Goal: Navigation & Orientation: Find specific page/section

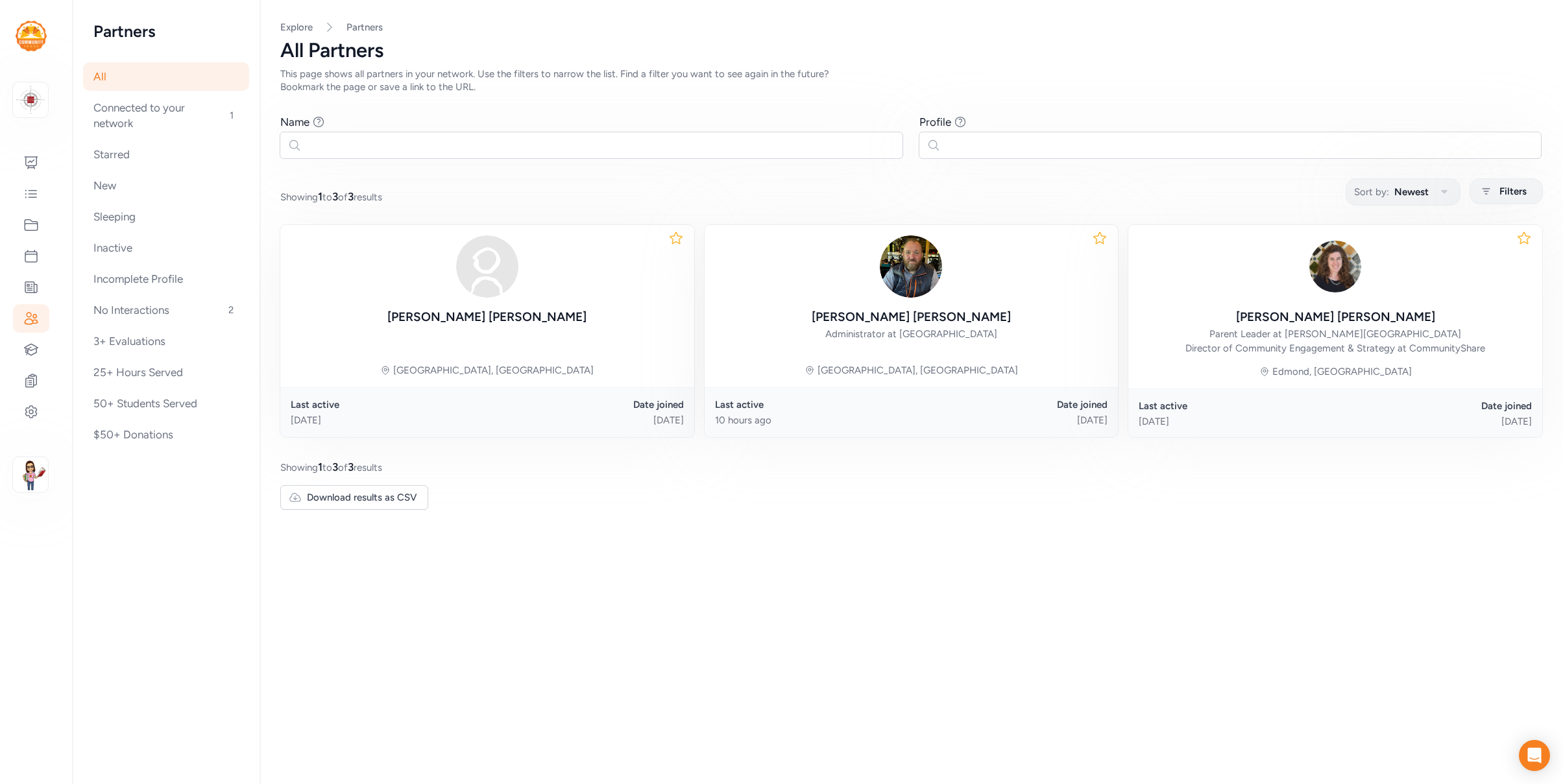
click at [24, 37] on img at bounding box center [31, 36] width 31 height 30
click at [32, 97] on img at bounding box center [30, 100] width 29 height 29
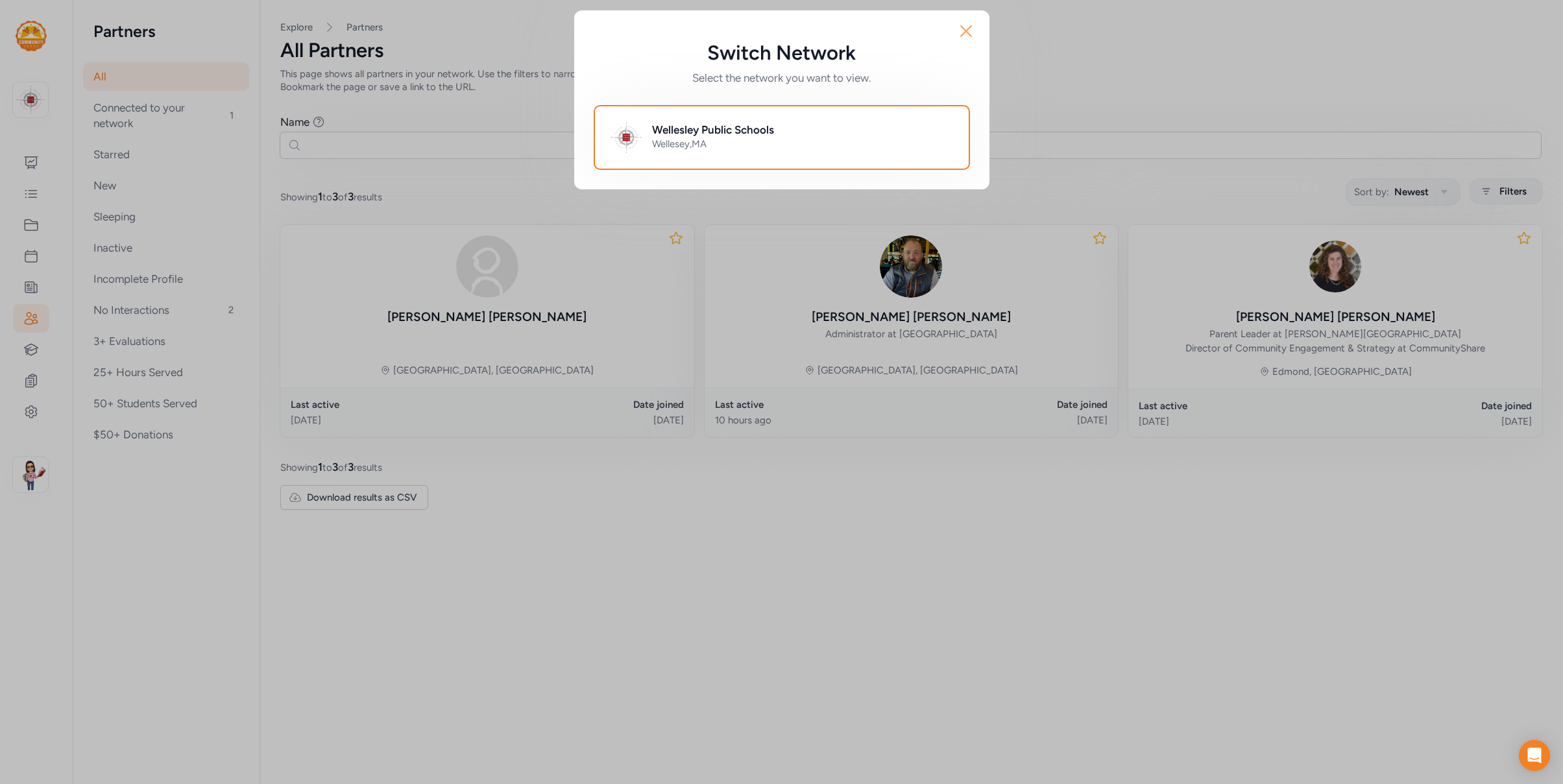
click at [965, 29] on icon "button" at bounding box center [966, 31] width 21 height 21
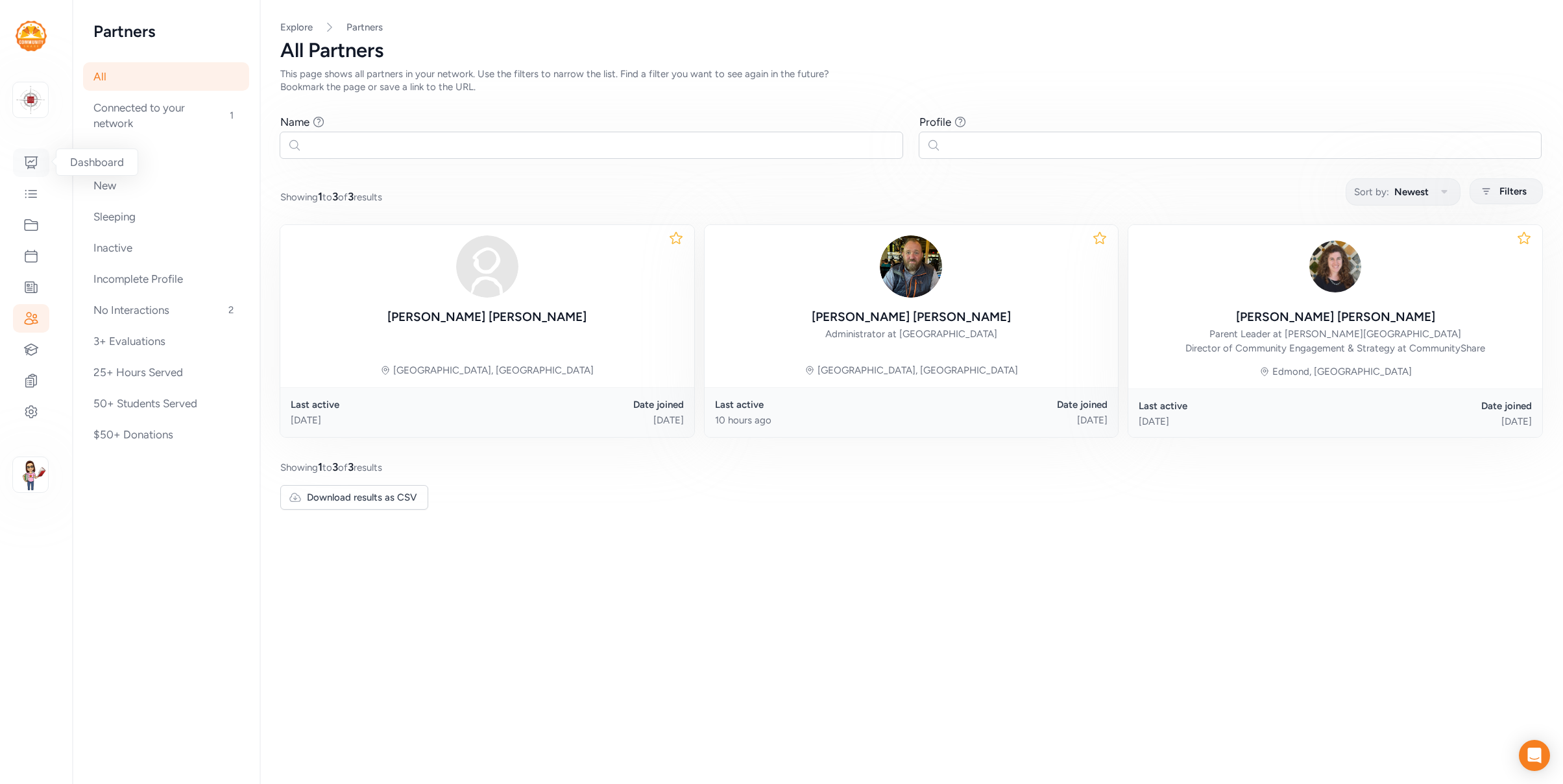
click at [32, 166] on icon at bounding box center [31, 163] width 16 height 16
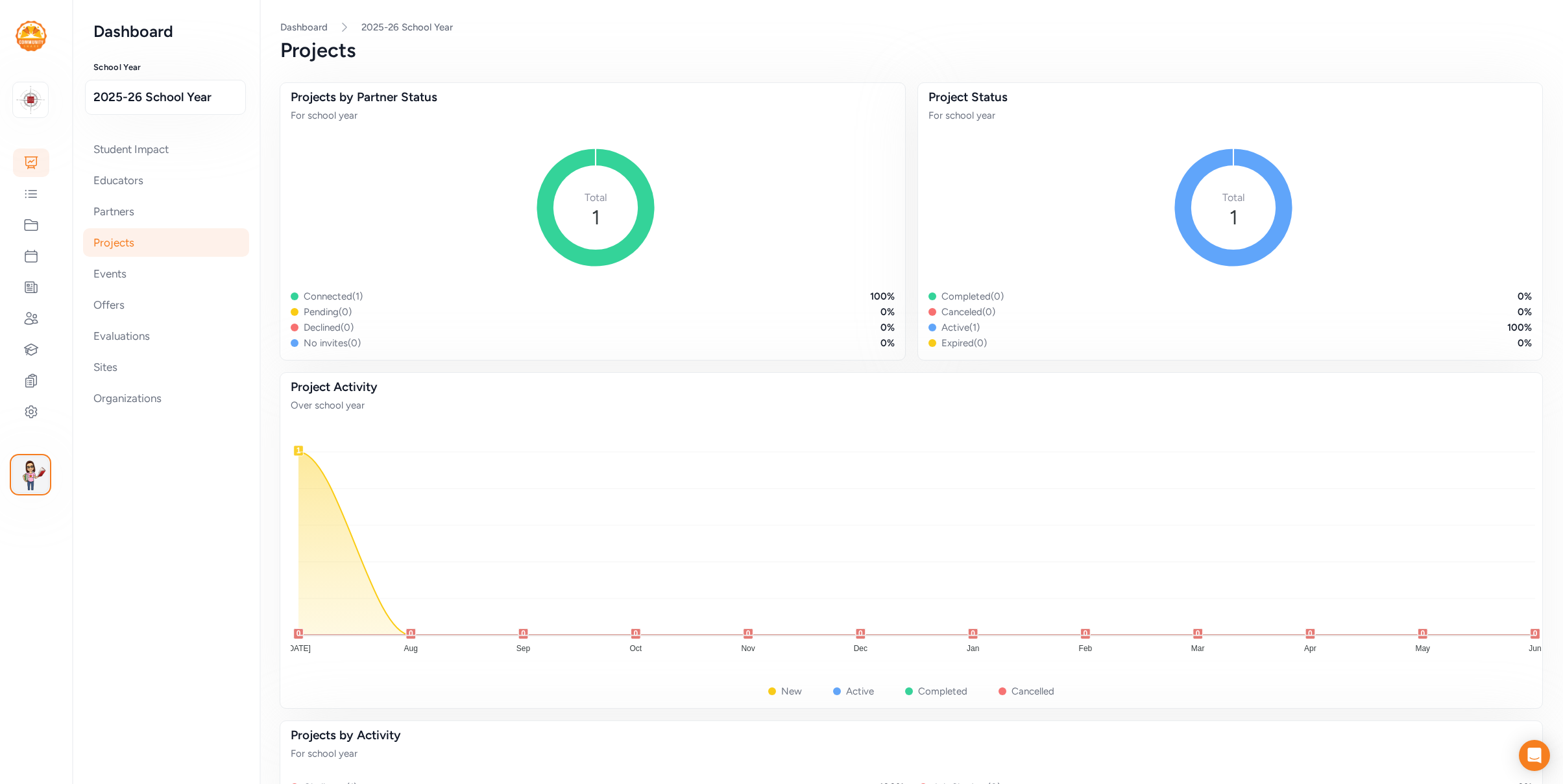
click at [38, 475] on img "button" at bounding box center [30, 474] width 31 height 31
click at [124, 661] on link "Switch to platform" at bounding box center [107, 658] width 111 height 26
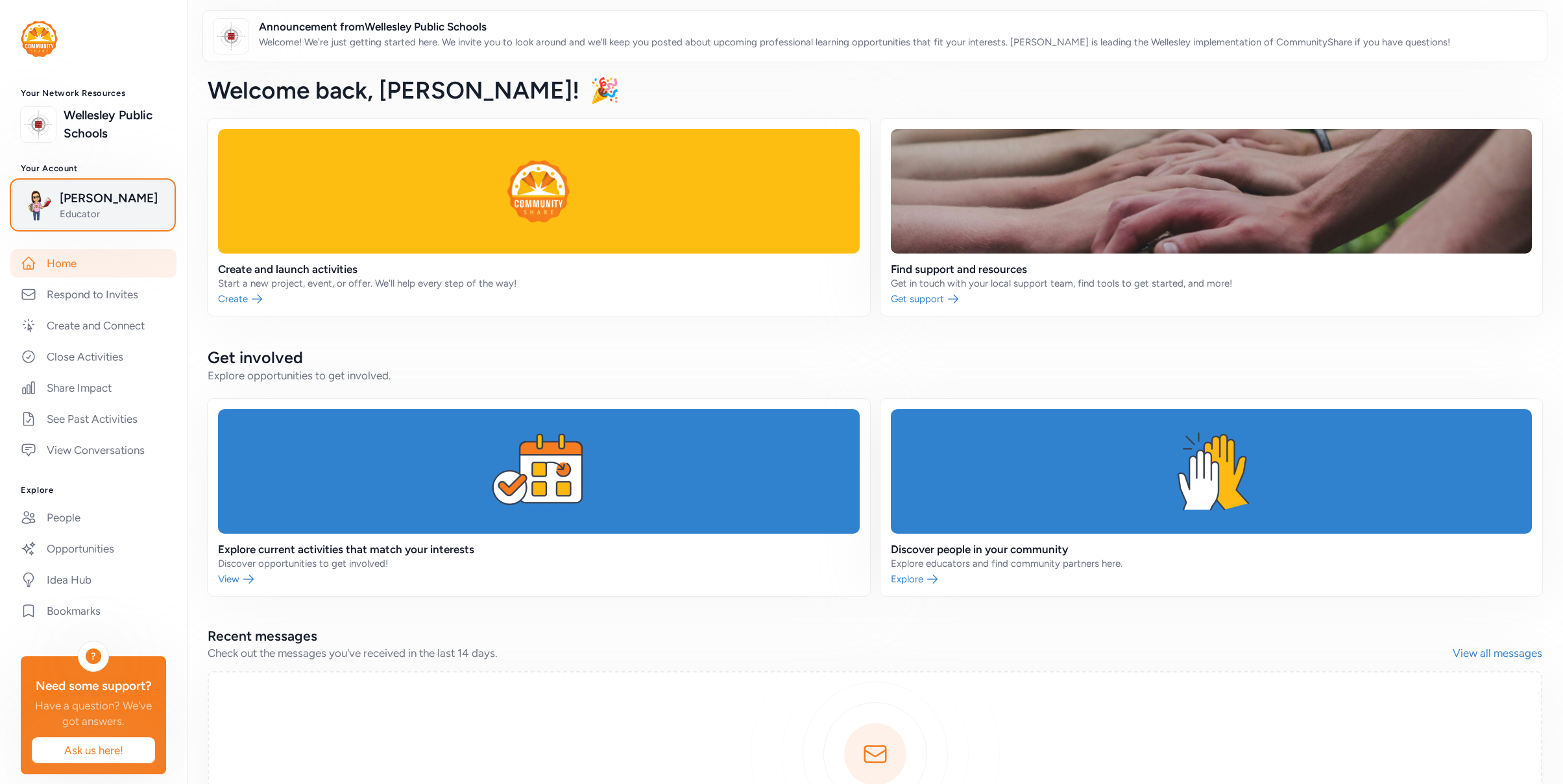
click at [98, 202] on span "Jackie Hoglund" at bounding box center [112, 198] width 105 height 18
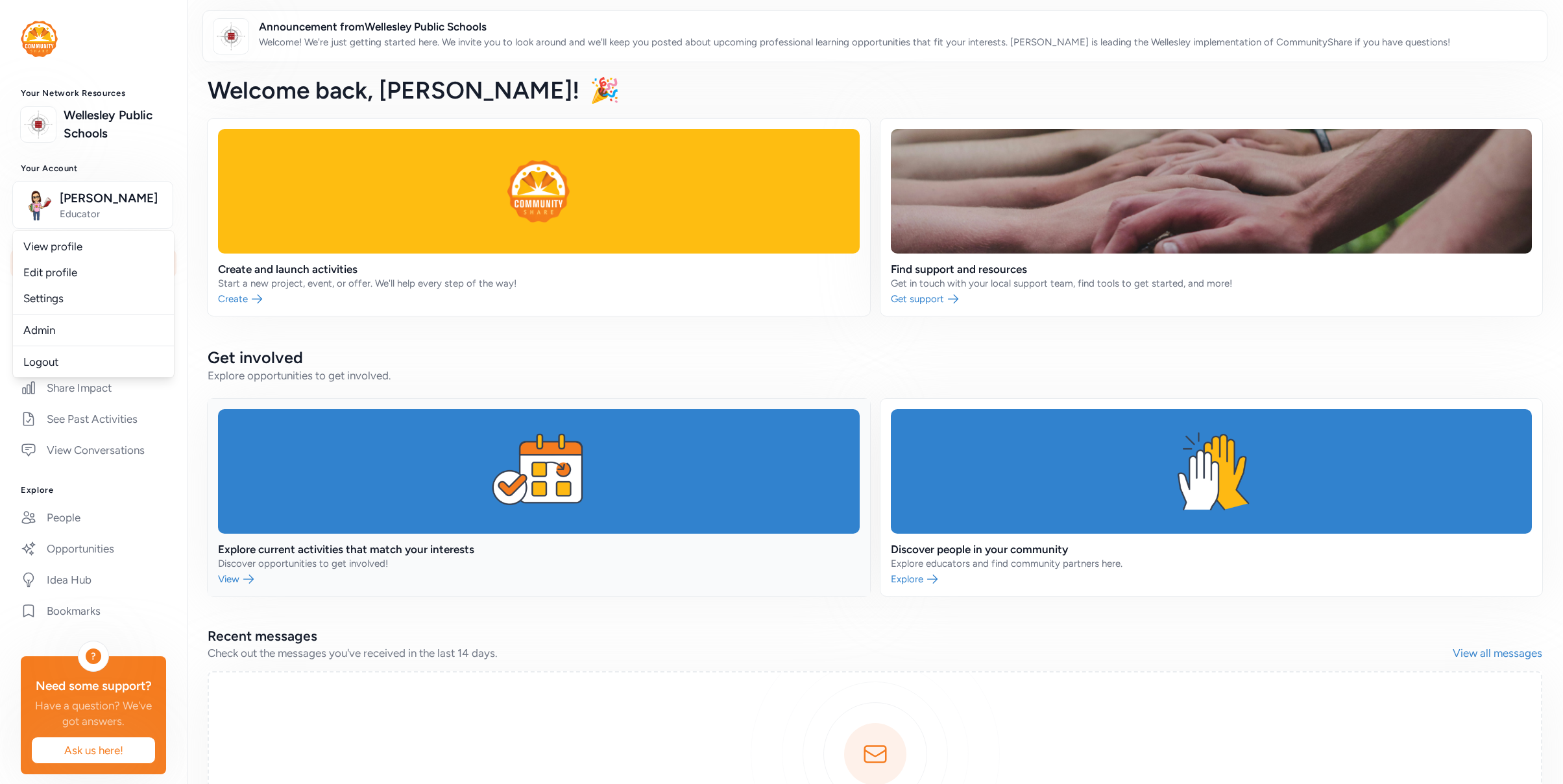
click at [406, 404] on link at bounding box center [539, 497] width 663 height 197
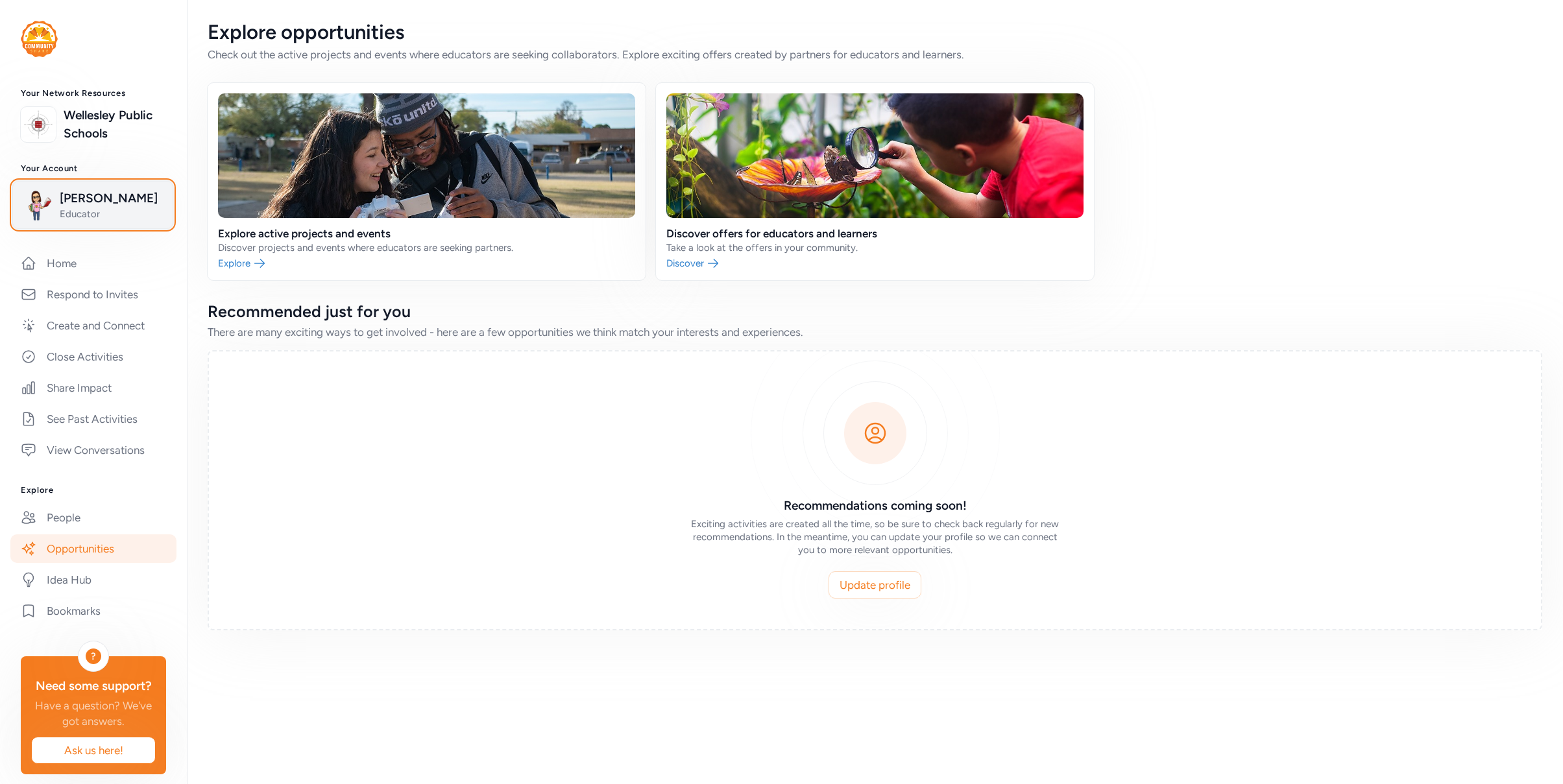
click at [99, 202] on span "Jackie Hoglund" at bounding box center [112, 198] width 105 height 18
click at [41, 330] on link "Admin" at bounding box center [93, 330] width 161 height 26
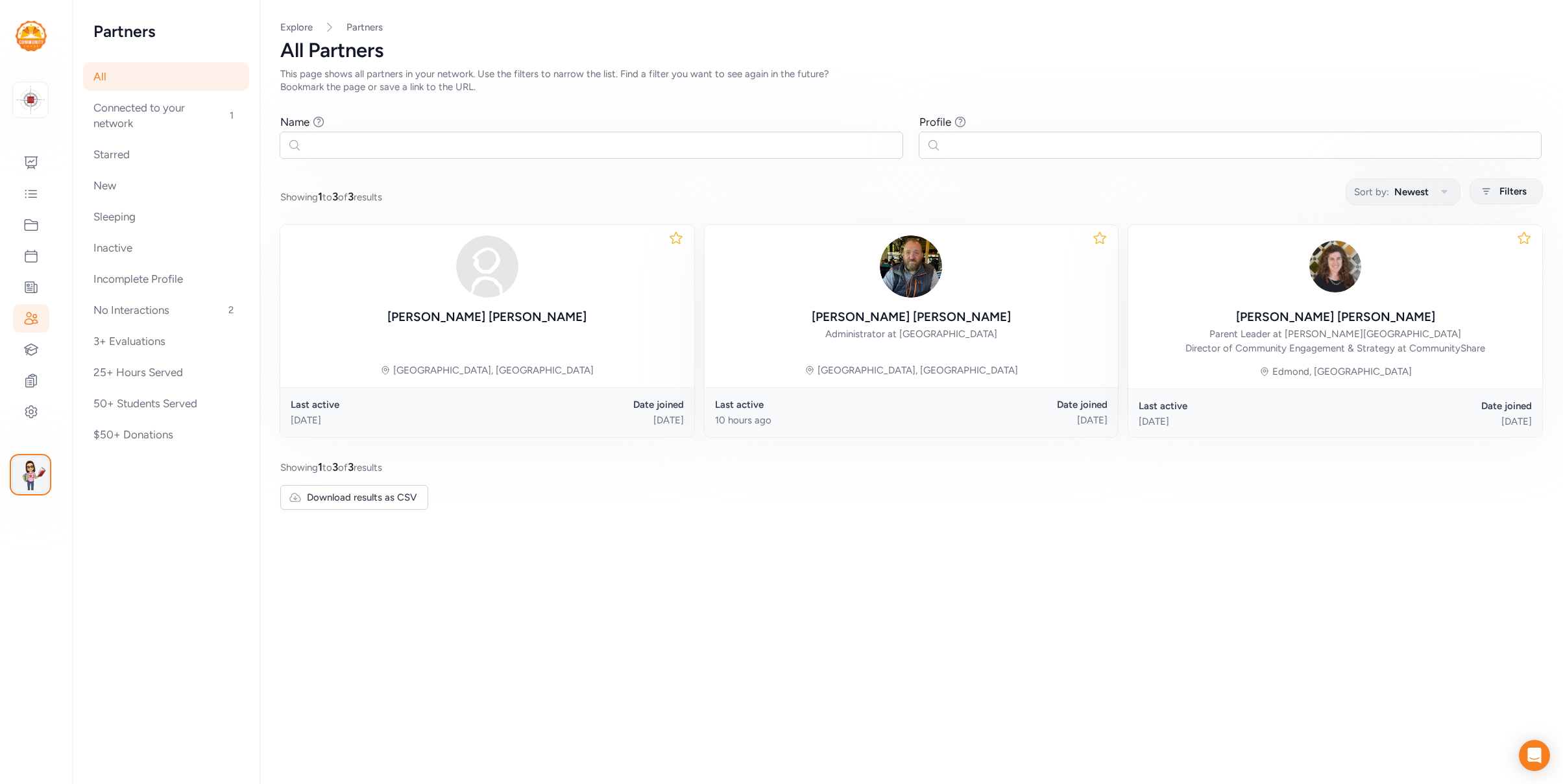
click at [32, 472] on img "button" at bounding box center [30, 474] width 31 height 31
click at [91, 656] on link "Switch to platform" at bounding box center [107, 658] width 111 height 26
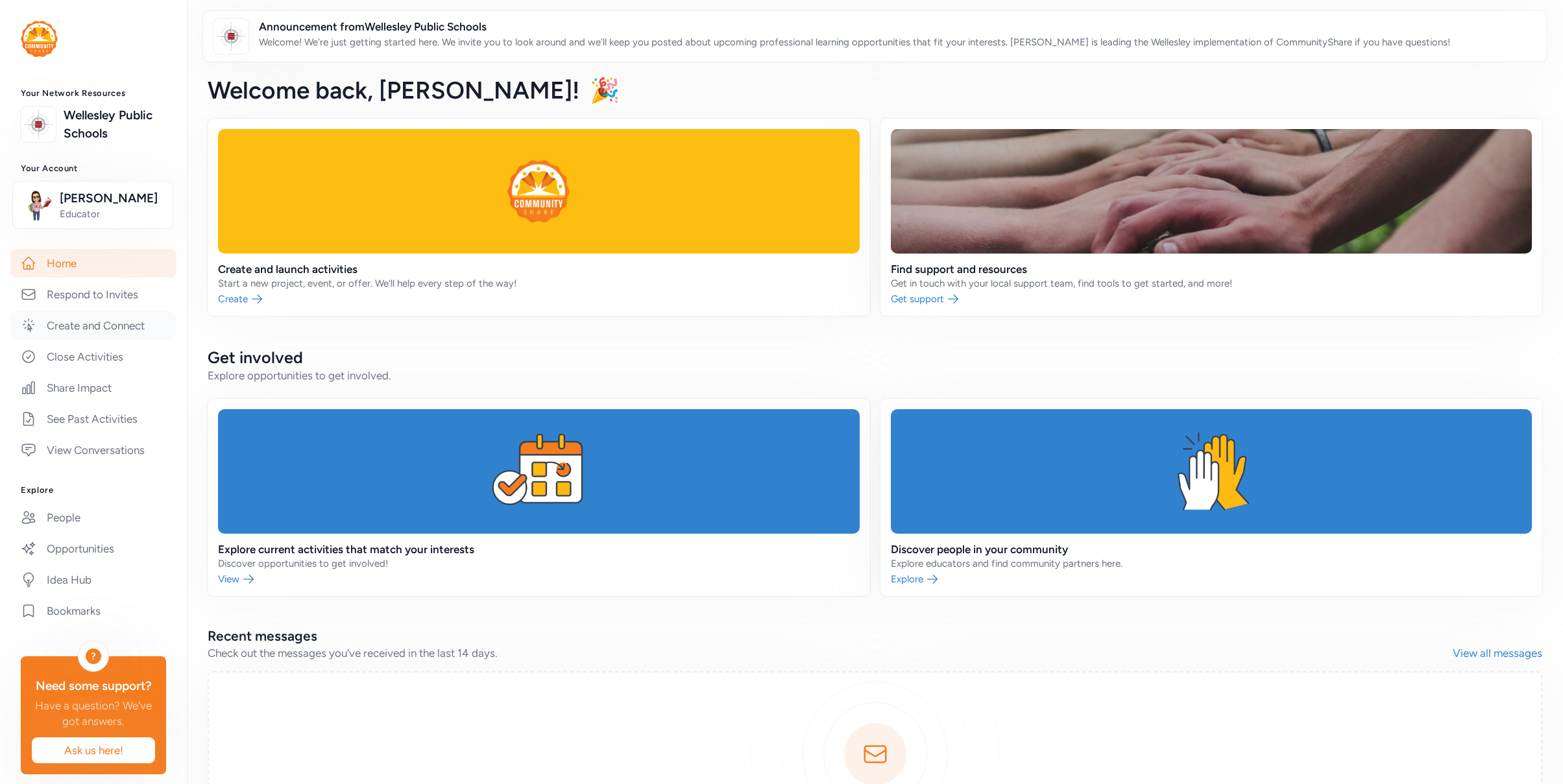
scroll to position [11, 0]
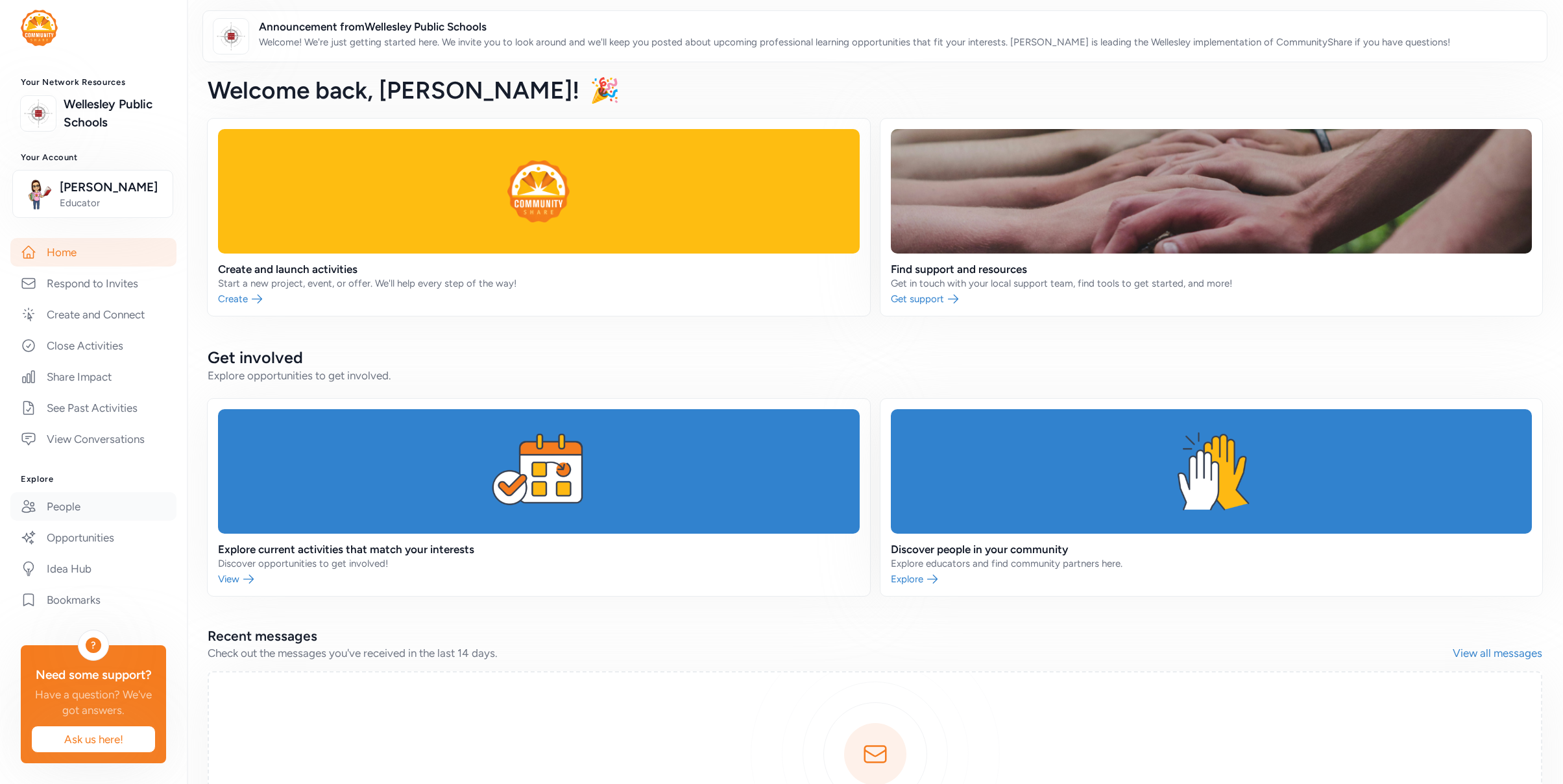
click at [64, 507] on link "People" at bounding box center [93, 507] width 166 height 29
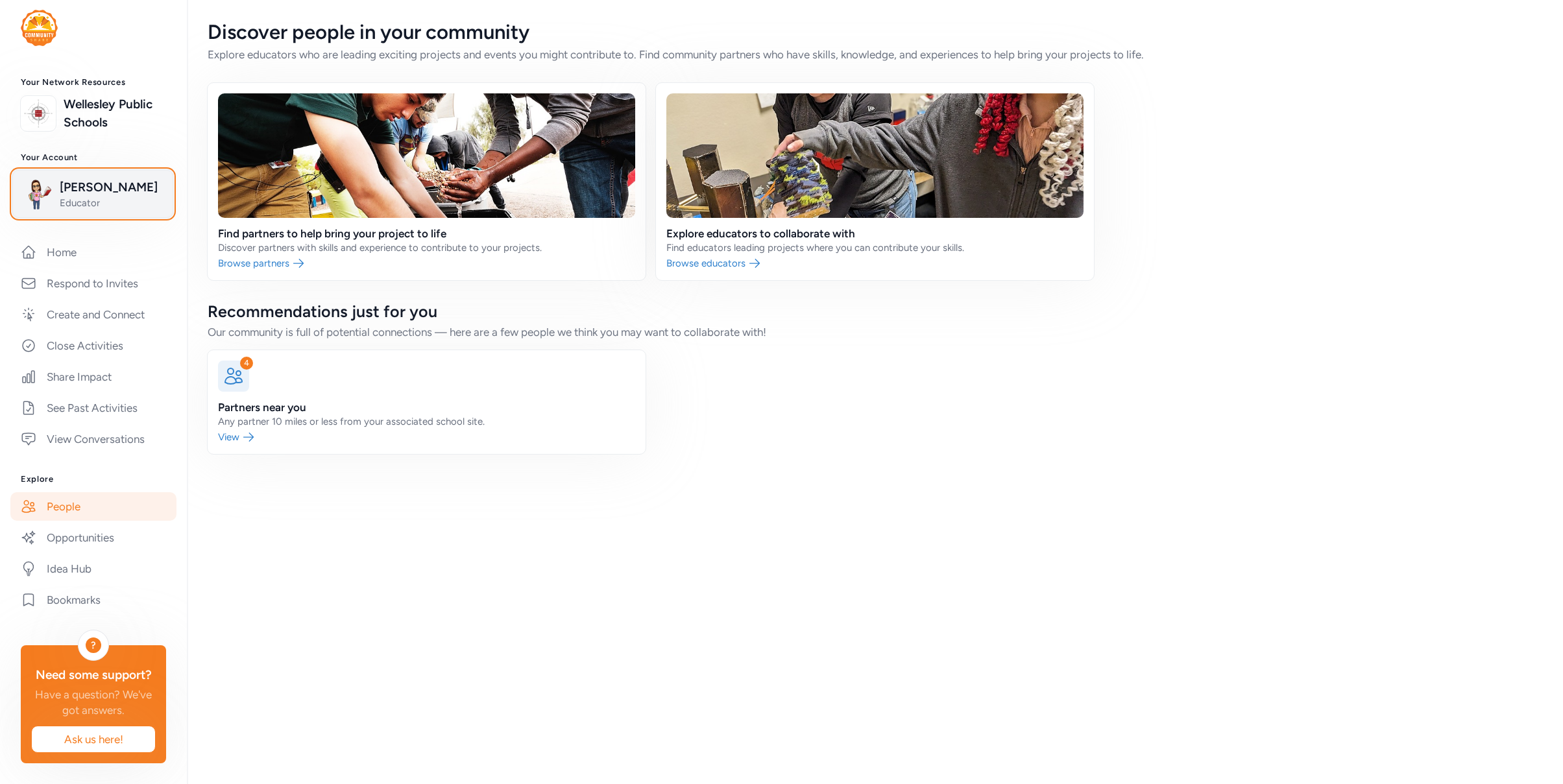
click at [79, 192] on span "Jackie Hoglund" at bounding box center [112, 187] width 105 height 18
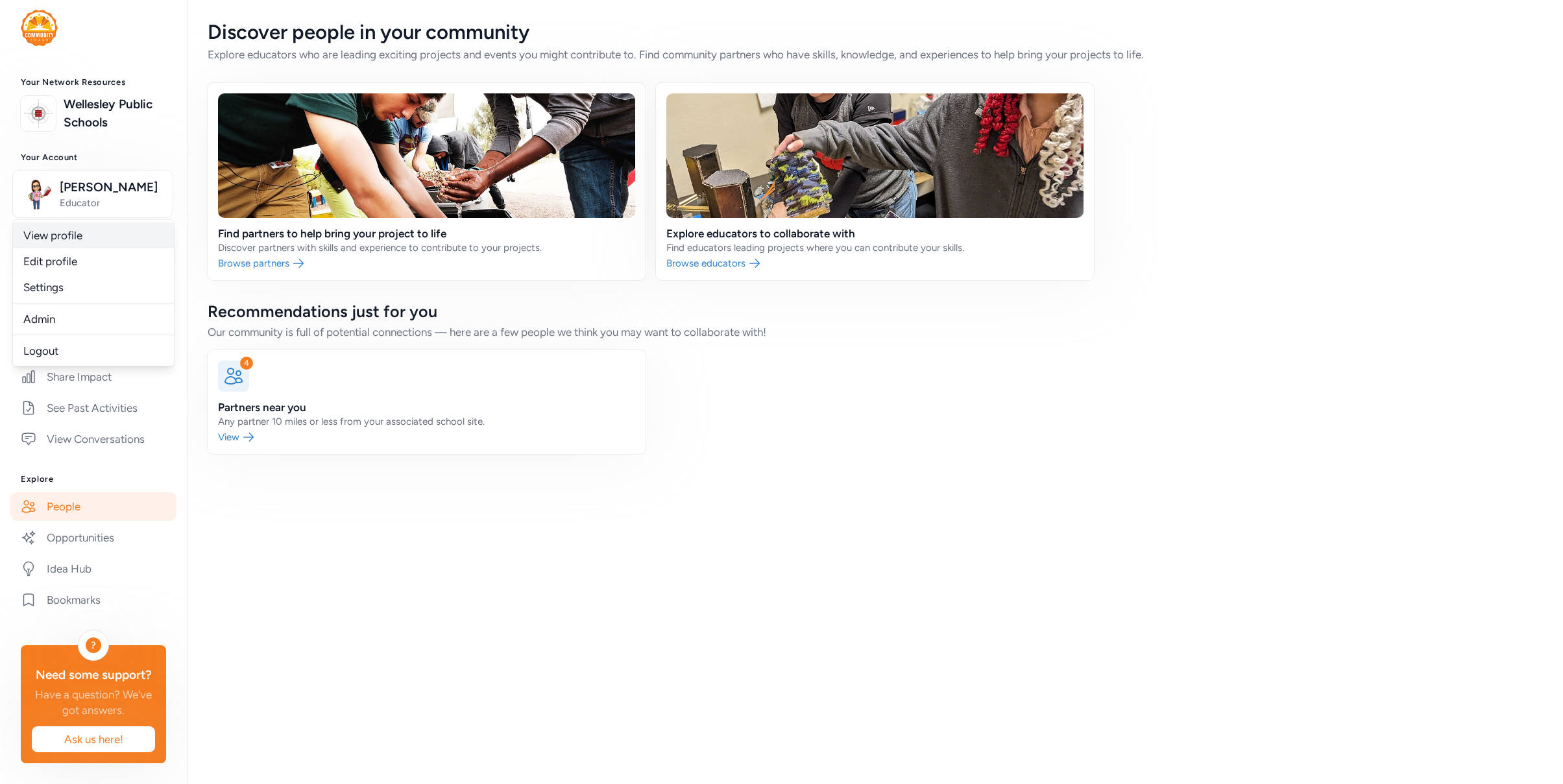
click at [64, 241] on link "View profile" at bounding box center [93, 235] width 161 height 26
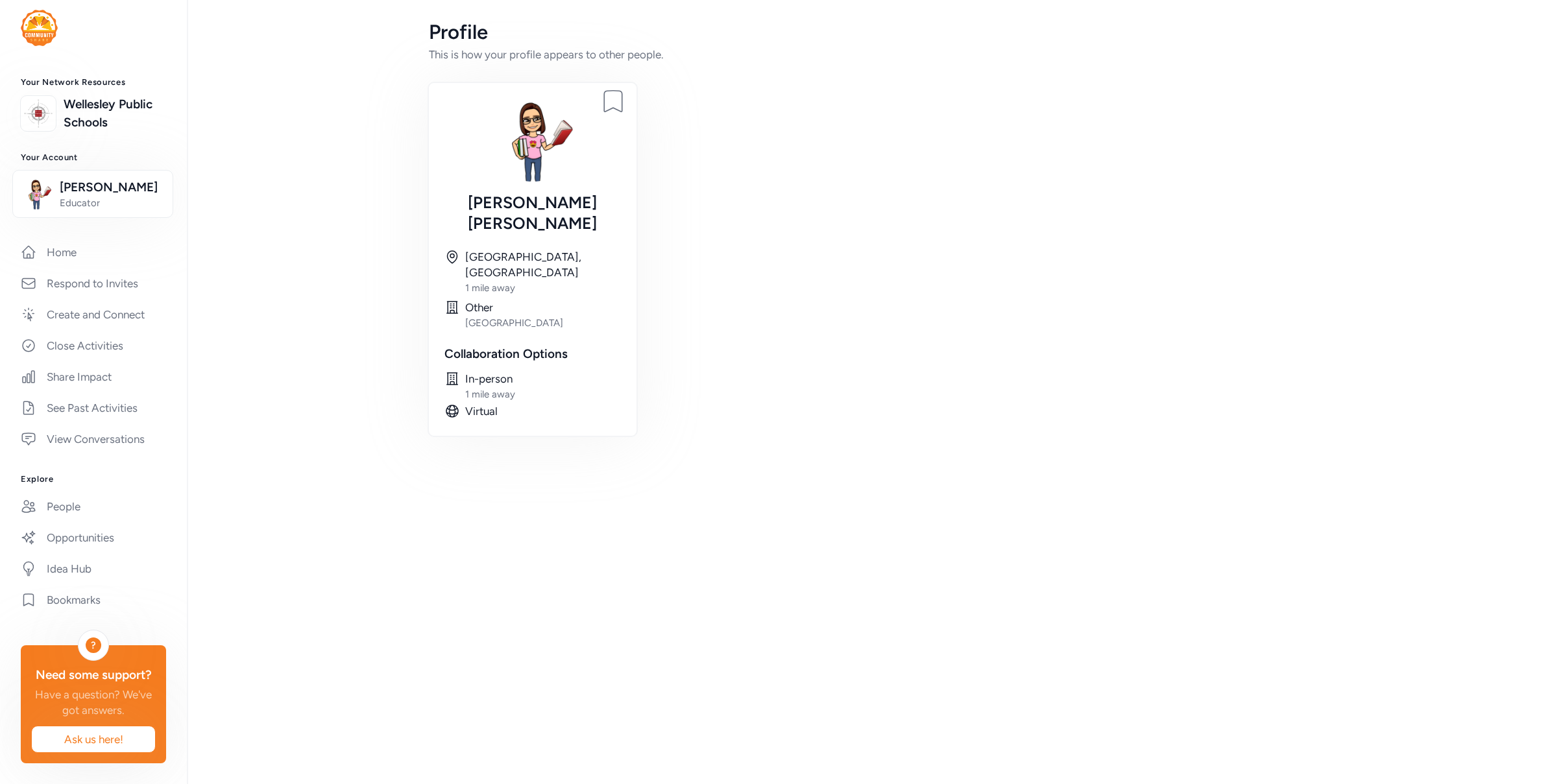
click at [756, 160] on div at bounding box center [989, 259] width 664 height 353
click at [72, 510] on link "People" at bounding box center [93, 507] width 166 height 29
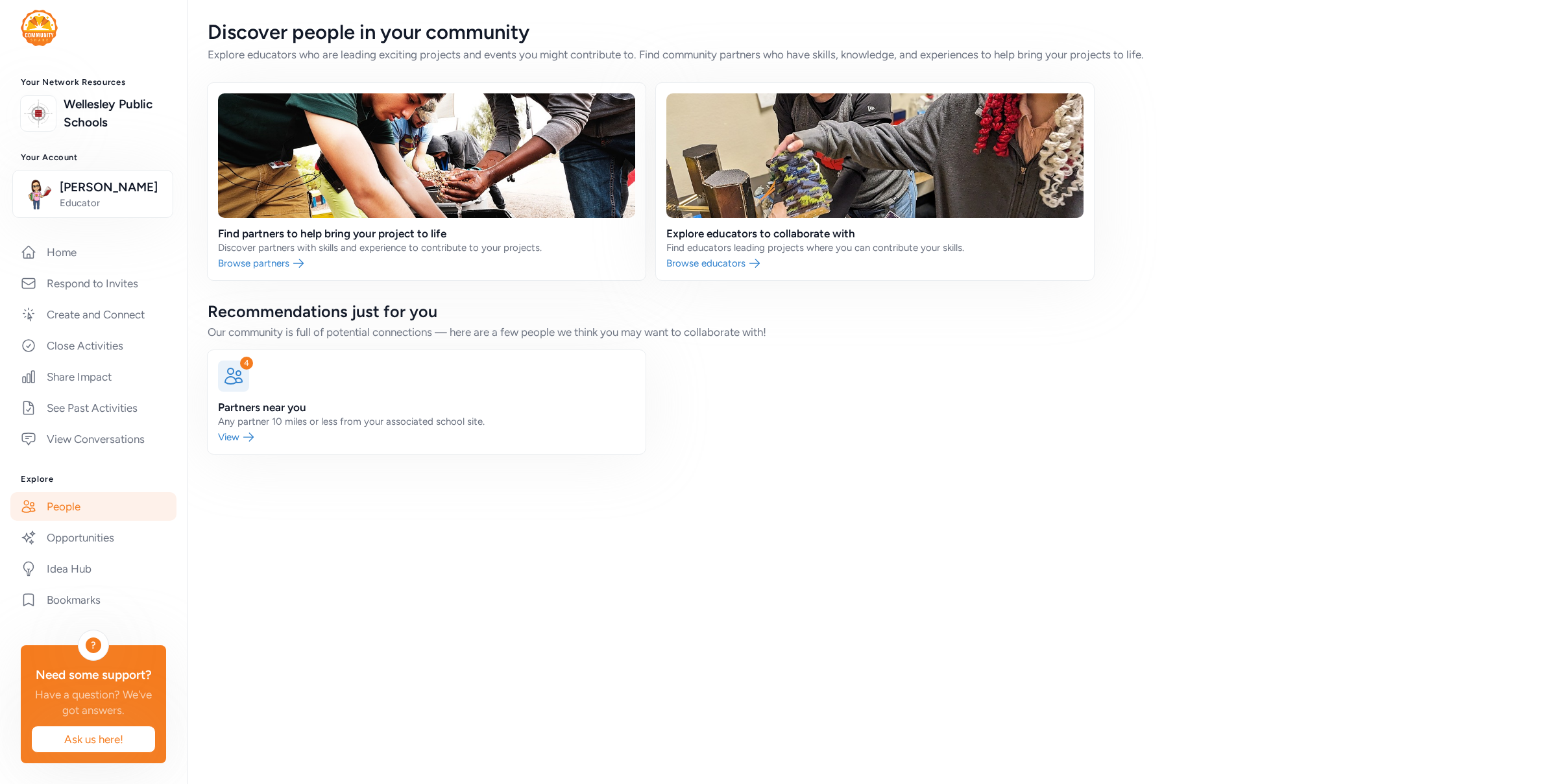
click at [242, 436] on link at bounding box center [426, 402] width 438 height 104
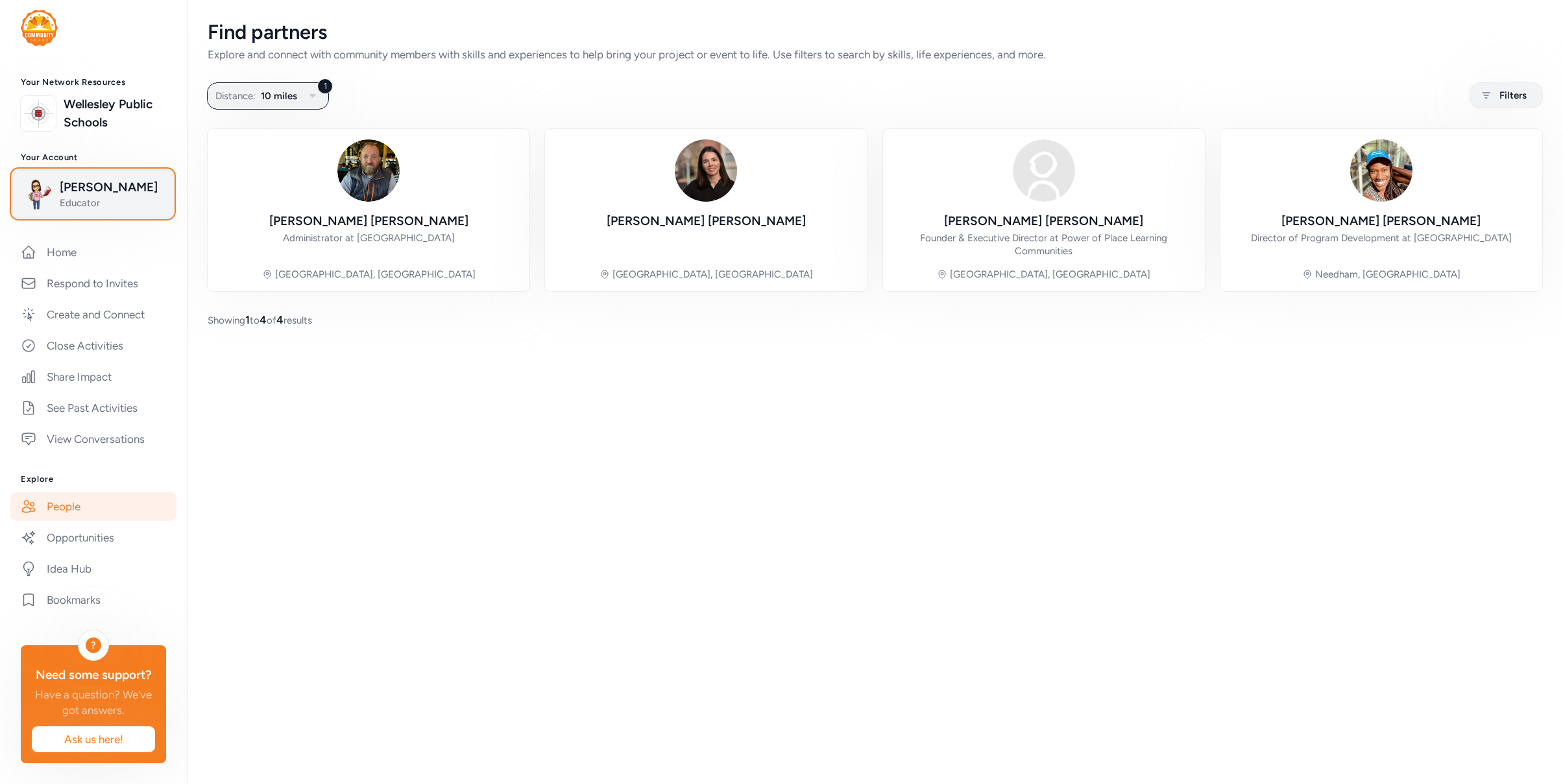
click at [85, 199] on span "Educator" at bounding box center [112, 203] width 105 height 13
click at [40, 325] on link "Admin" at bounding box center [93, 319] width 161 height 26
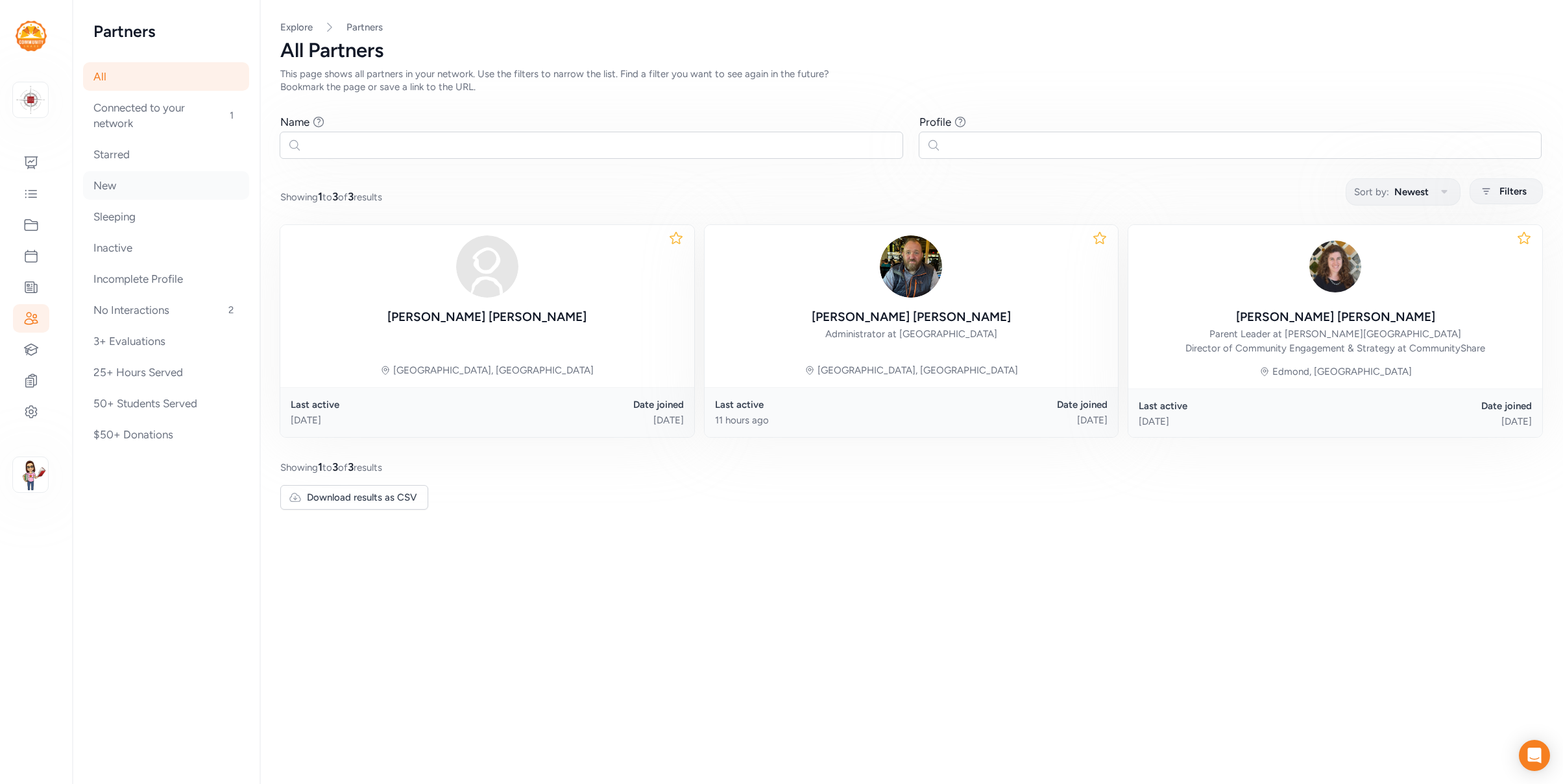
click at [97, 190] on div "New" at bounding box center [165, 186] width 166 height 29
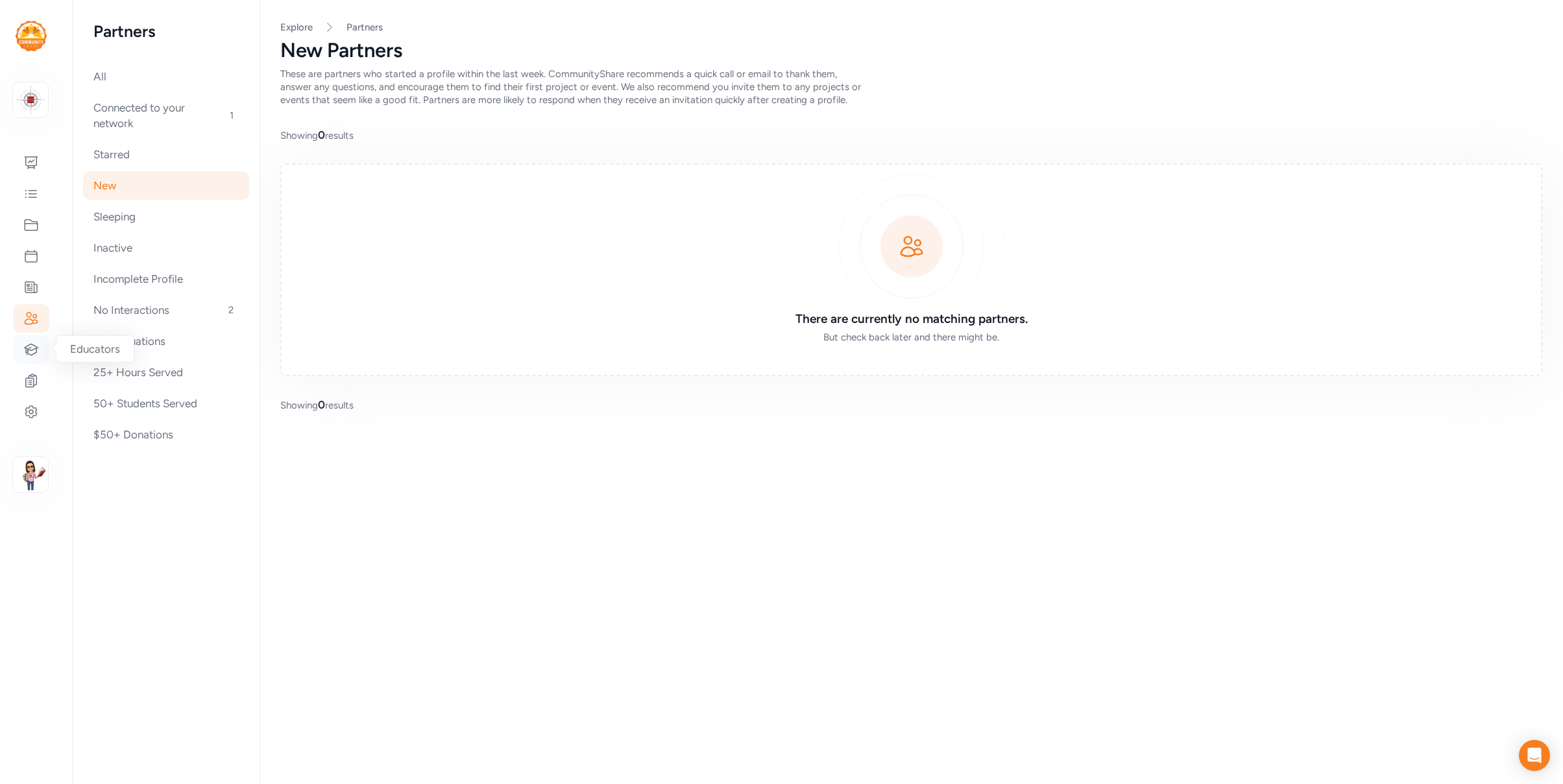
click at [30, 353] on icon at bounding box center [31, 350] width 16 height 16
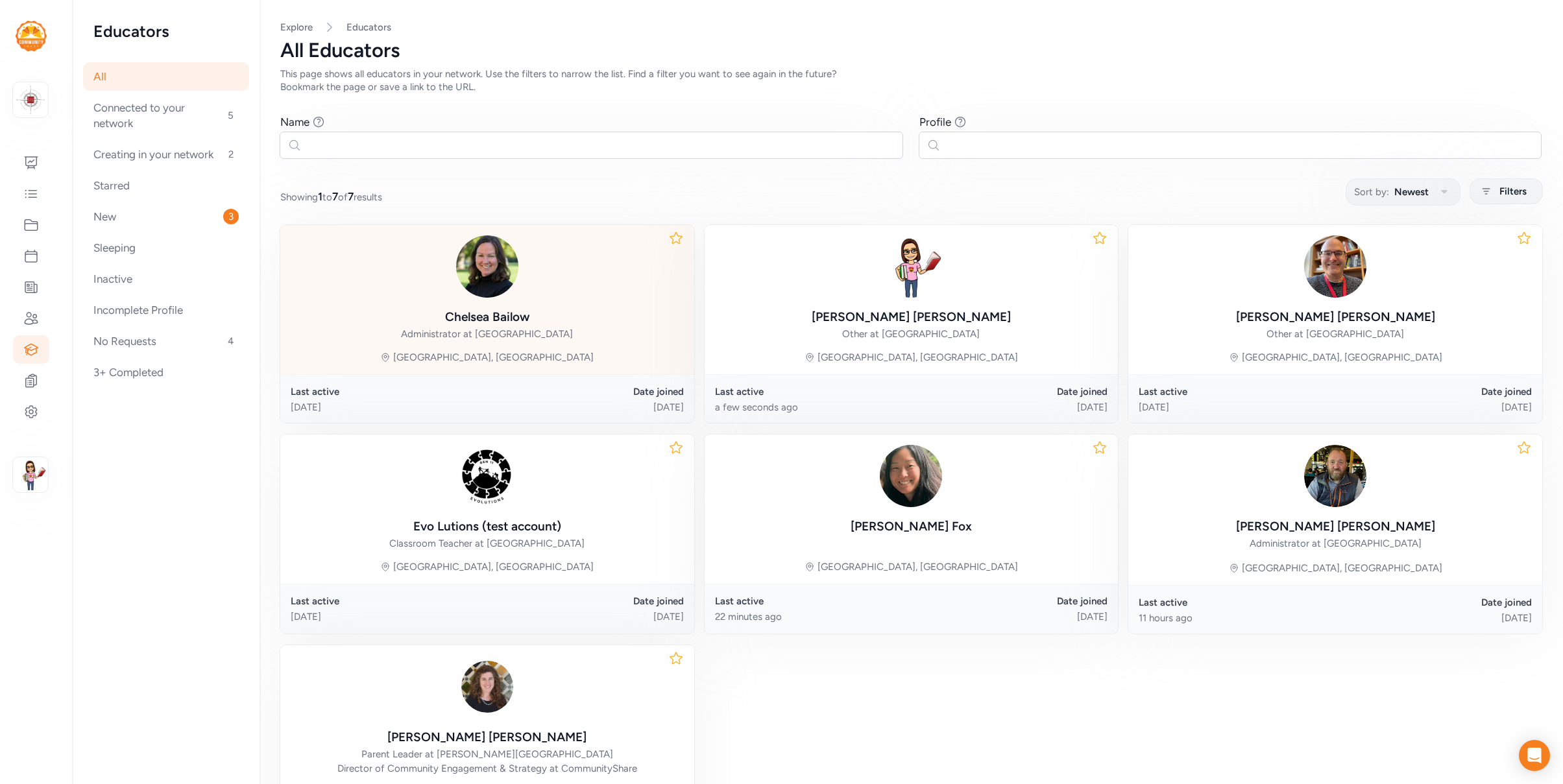
drag, startPoint x: 669, startPoint y: 238, endPoint x: 678, endPoint y: 238, distance: 9.0
click at [669, 238] on icon at bounding box center [676, 238] width 16 height 16
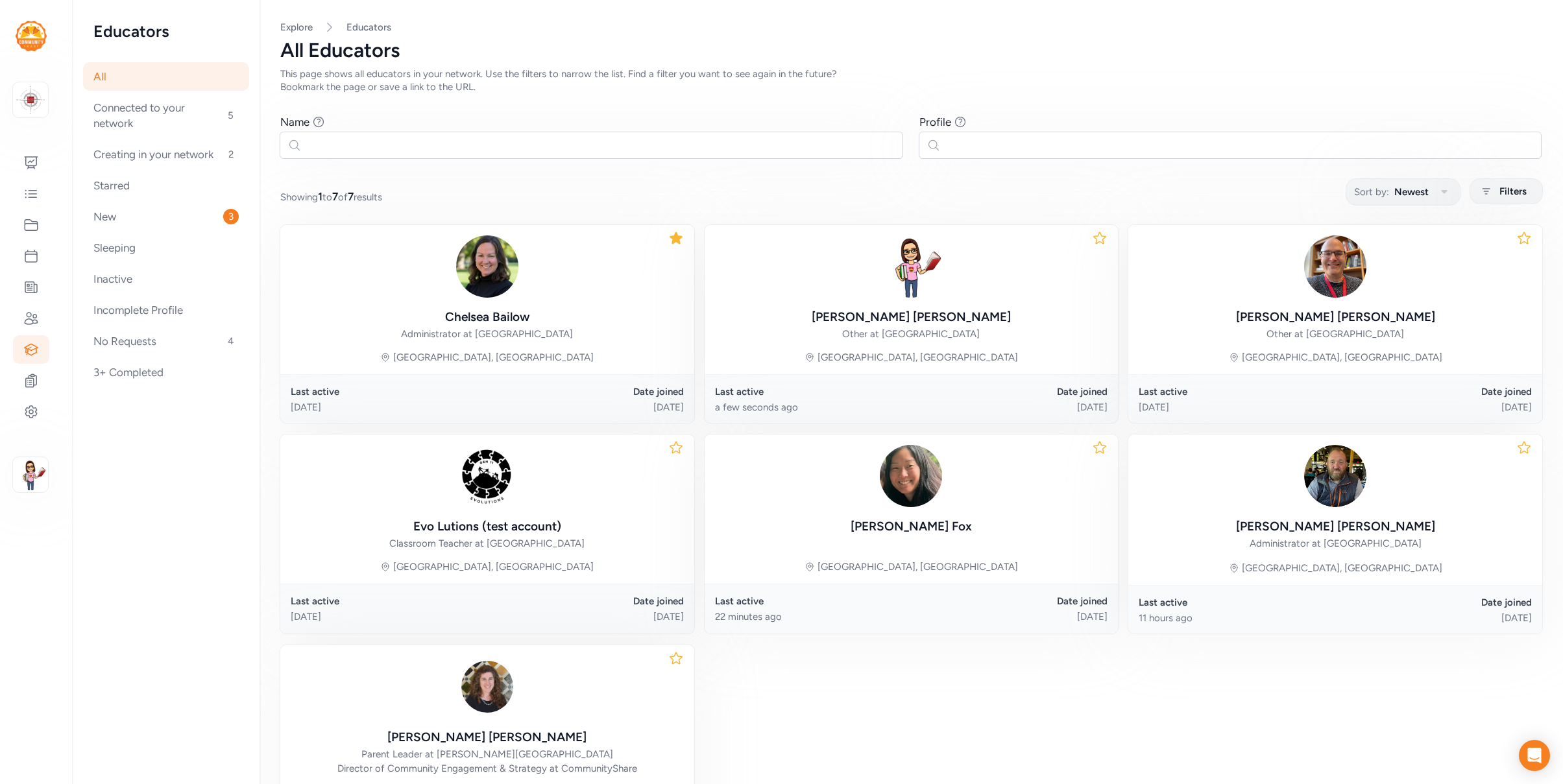
click at [1530, 239] on icon at bounding box center [1524, 238] width 16 height 16
click at [1097, 446] on icon at bounding box center [1100, 448] width 16 height 16
click at [1524, 448] on icon at bounding box center [1524, 448] width 16 height 16
